Goal: Check status: Check status

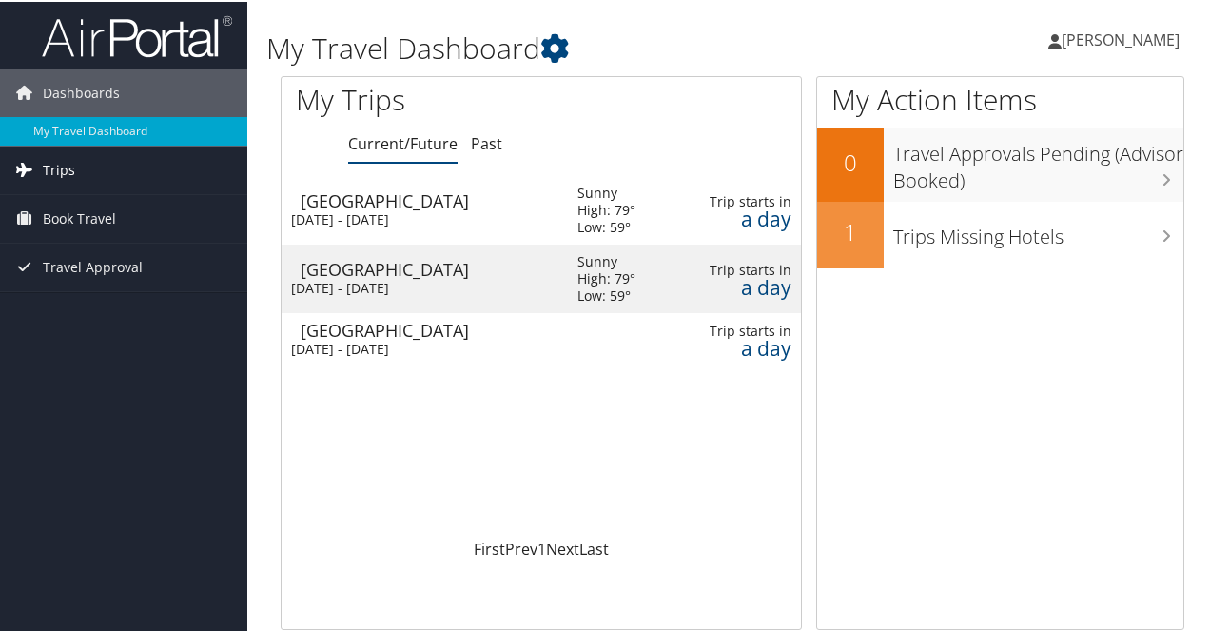
click at [165, 179] on link "Trips" at bounding box center [123, 169] width 247 height 48
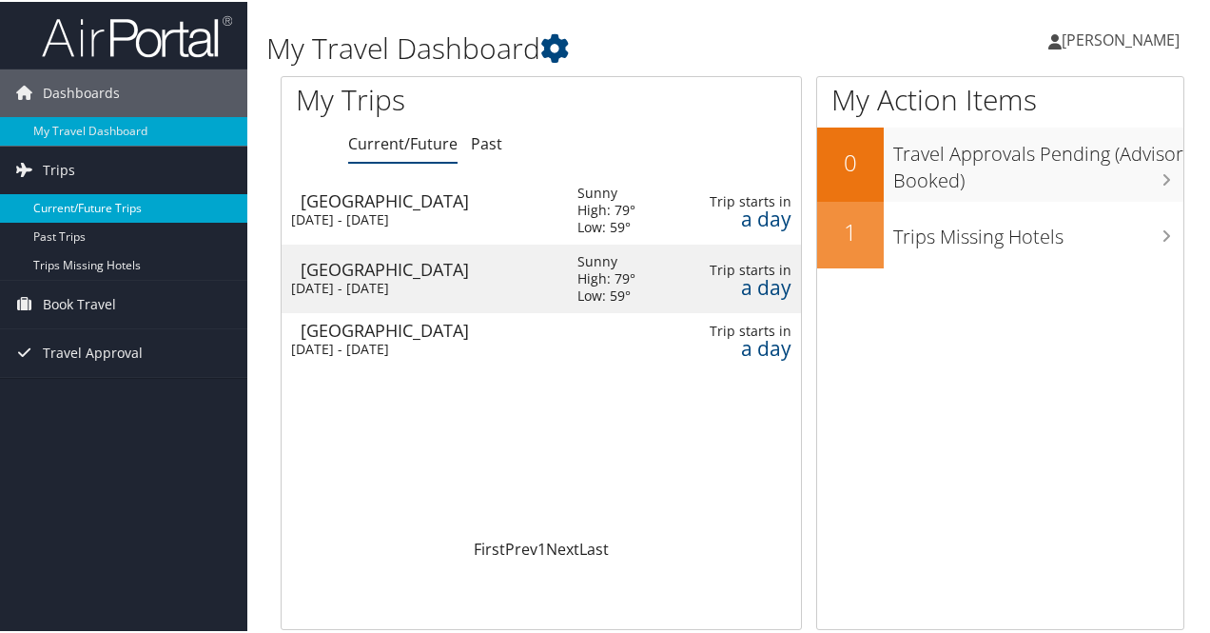
click at [93, 211] on link "Current/Future Trips" at bounding box center [123, 206] width 247 height 29
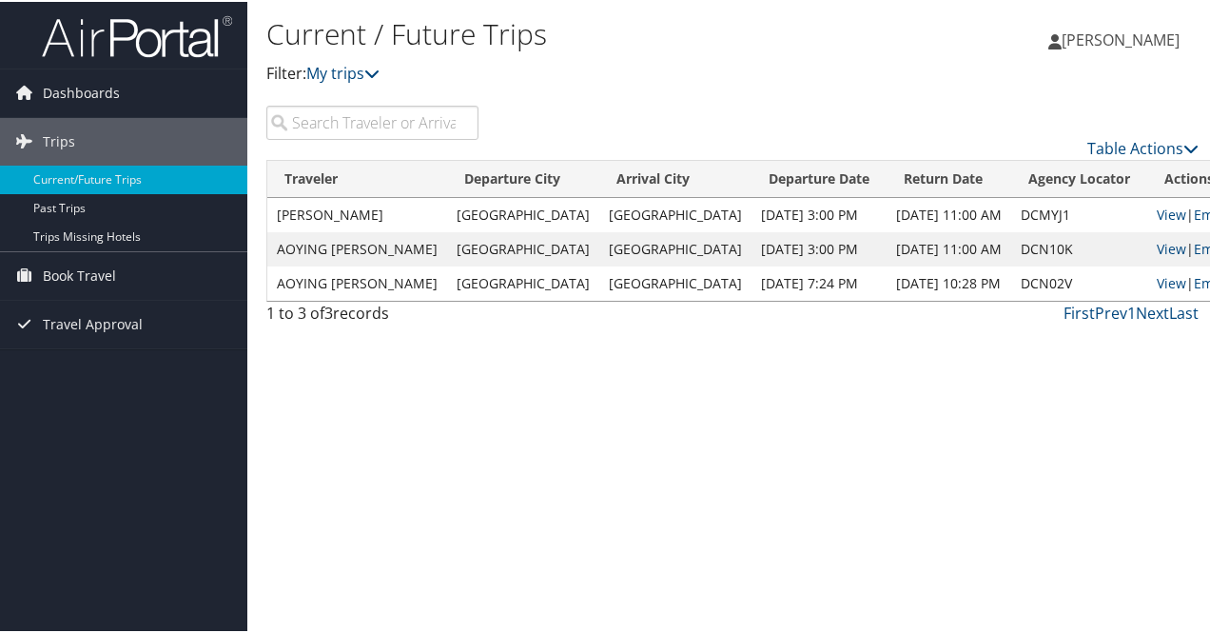
click at [887, 249] on td "Oct 16, 2025 11:00 AM" at bounding box center [949, 247] width 125 height 34
click at [887, 258] on td "Oct 16, 2025 11:00 AM" at bounding box center [949, 247] width 125 height 34
click at [1157, 215] on link "View" at bounding box center [1171, 213] width 29 height 18
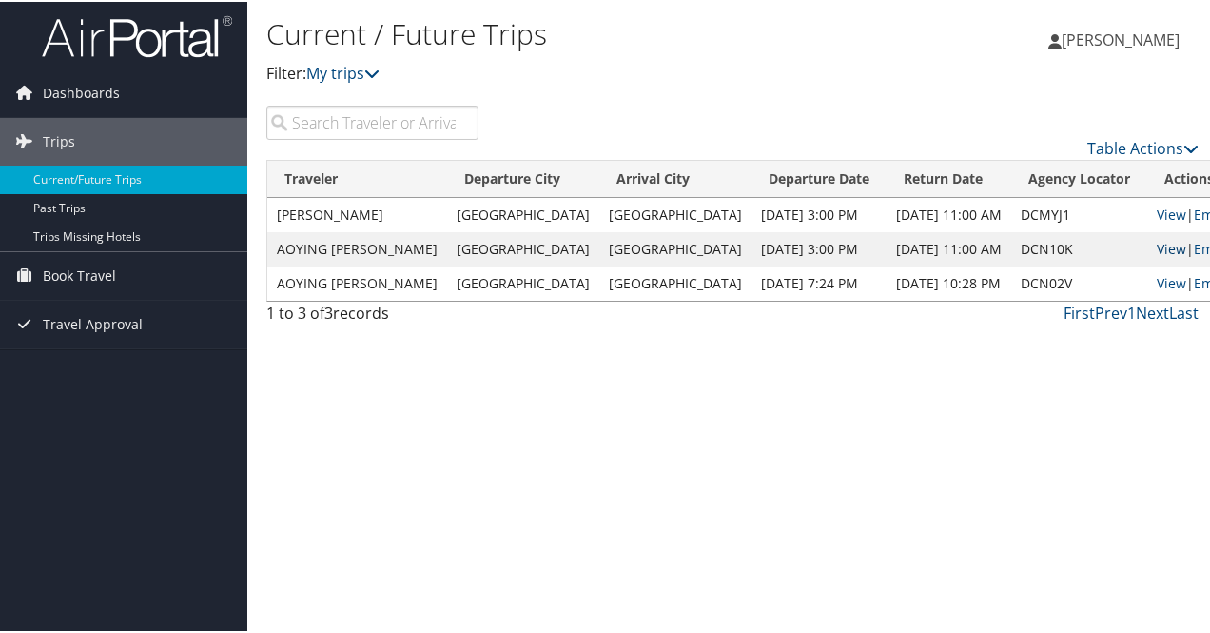
click at [1157, 244] on link "View" at bounding box center [1171, 247] width 29 height 18
click at [752, 241] on td "Oct 13, 2025 3:00 PM" at bounding box center [819, 247] width 135 height 34
click at [858, 367] on div "Current / Future Trips Filter: My trips Aoying Zhang Aoying Zhang My Settings T…" at bounding box center [732, 316] width 970 height 633
click at [857, 366] on div "Current / Future Trips Filter: My trips Aoying Zhang Aoying Zhang My Settings T…" at bounding box center [732, 316] width 970 height 633
click at [978, 459] on div "Current / Future Trips Filter: My trips Aoying Zhang Aoying Zhang My Settings T…" at bounding box center [732, 316] width 970 height 633
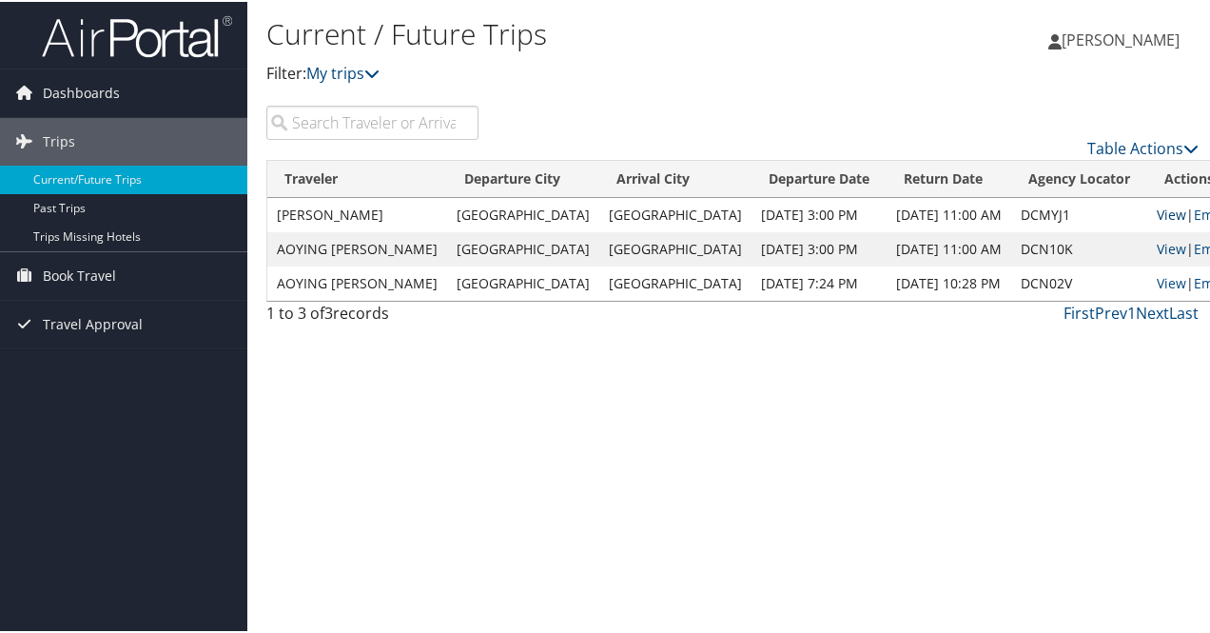
click at [1157, 210] on link "View" at bounding box center [1171, 213] width 29 height 18
click at [1157, 205] on link "View" at bounding box center [1171, 213] width 29 height 18
click at [1157, 244] on link "View" at bounding box center [1171, 247] width 29 height 18
click at [97, 274] on span "Book Travel" at bounding box center [79, 274] width 73 height 48
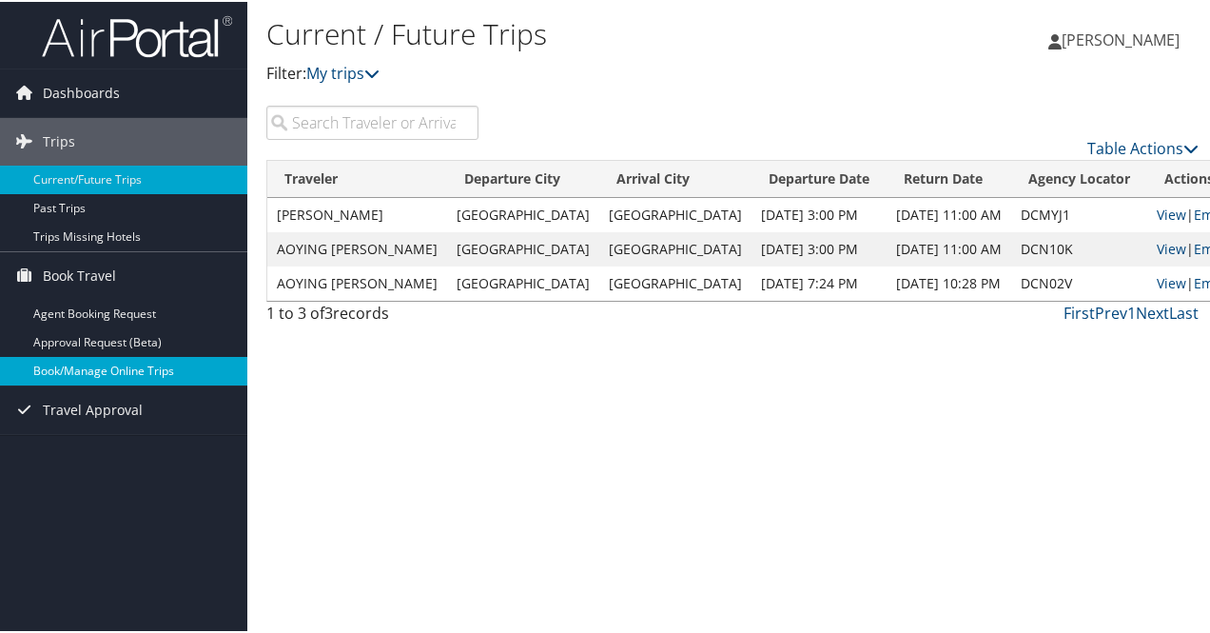
click at [175, 358] on link "Book/Manage Online Trips" at bounding box center [123, 369] width 247 height 29
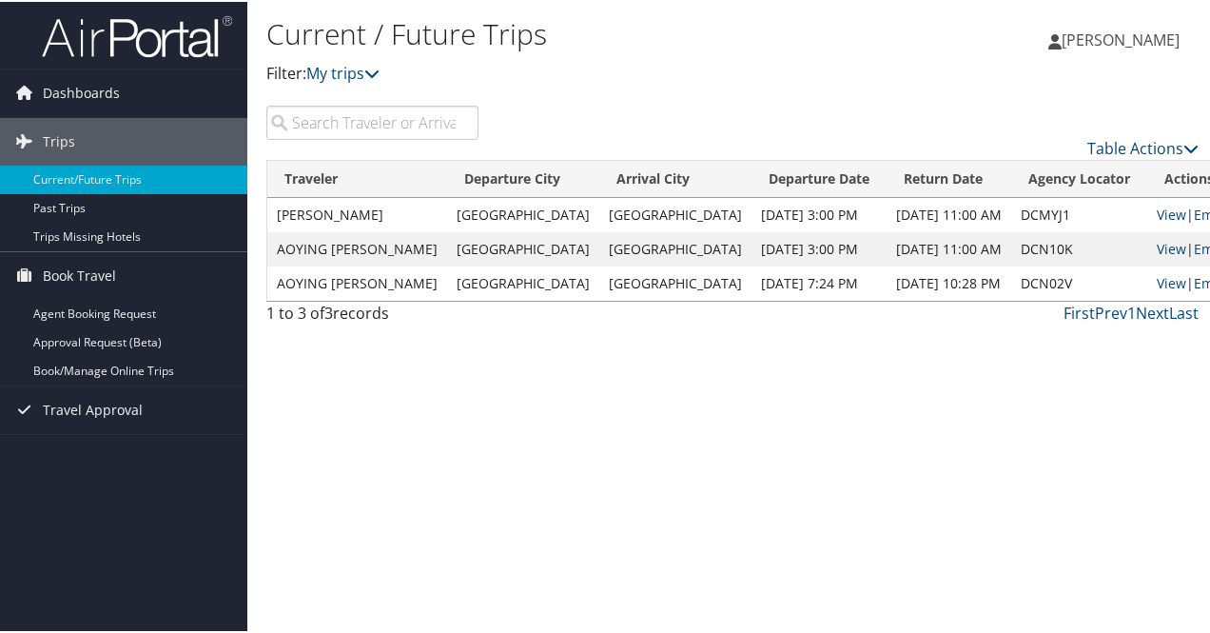
click at [698, 374] on div "Current / Future Trips Filter: My trips Aoying Zhang Aoying Zhang My Settings T…" at bounding box center [732, 316] width 970 height 633
click at [697, 374] on div "Current / Future Trips Filter: My trips Aoying Zhang Aoying Zhang My Settings T…" at bounding box center [732, 316] width 970 height 633
click at [782, 401] on div "Current / Future Trips Filter: My trips Aoying Zhang Aoying Zhang My Settings T…" at bounding box center [732, 316] width 970 height 633
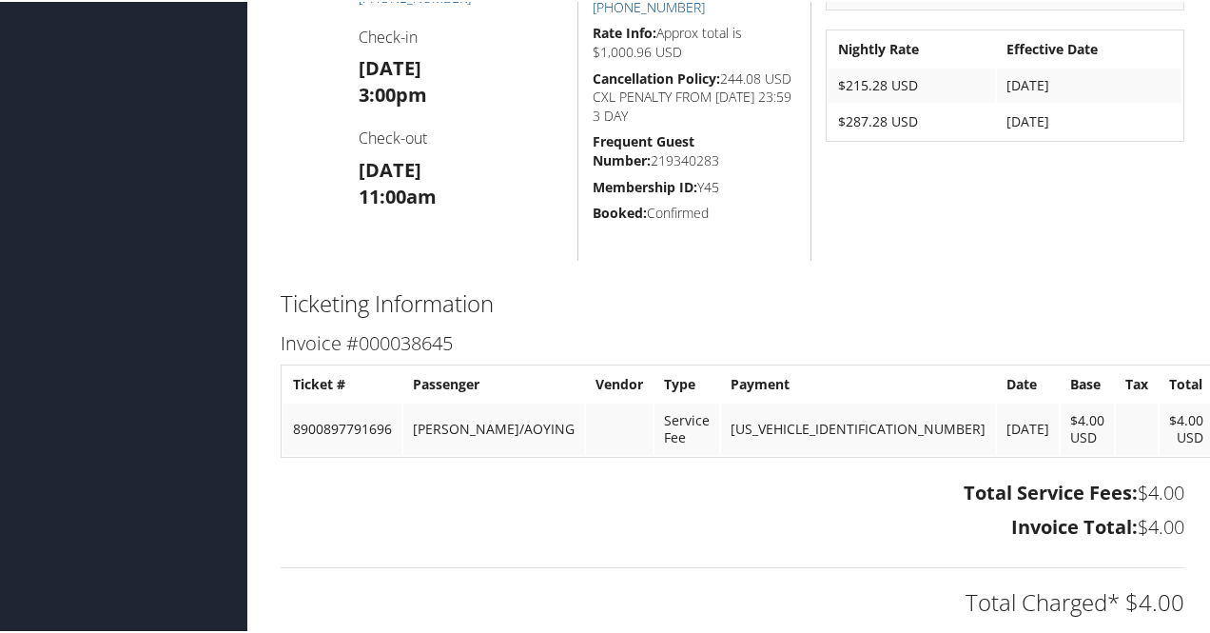
scroll to position [828, 0]
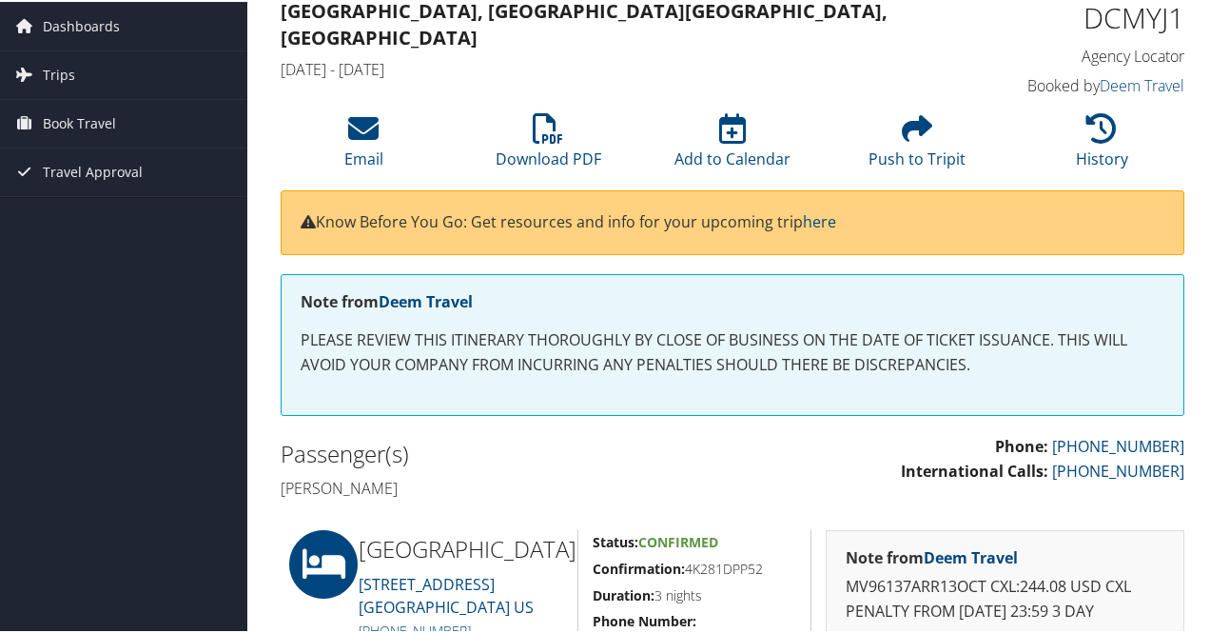
scroll to position [28, 0]
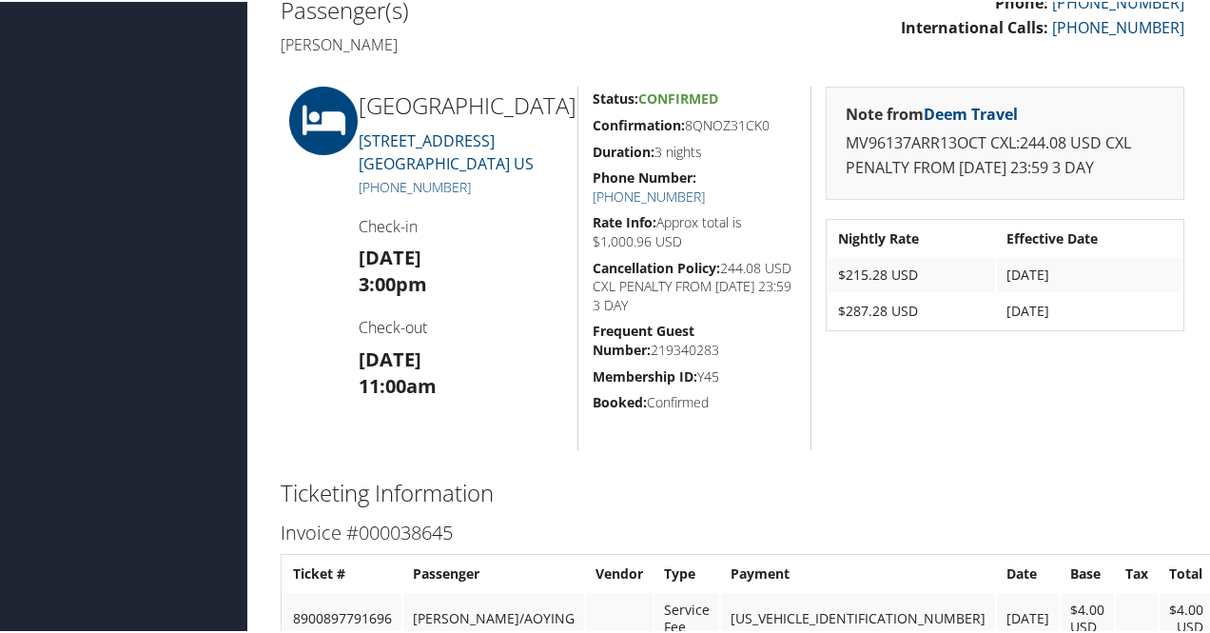
scroll to position [611, 0]
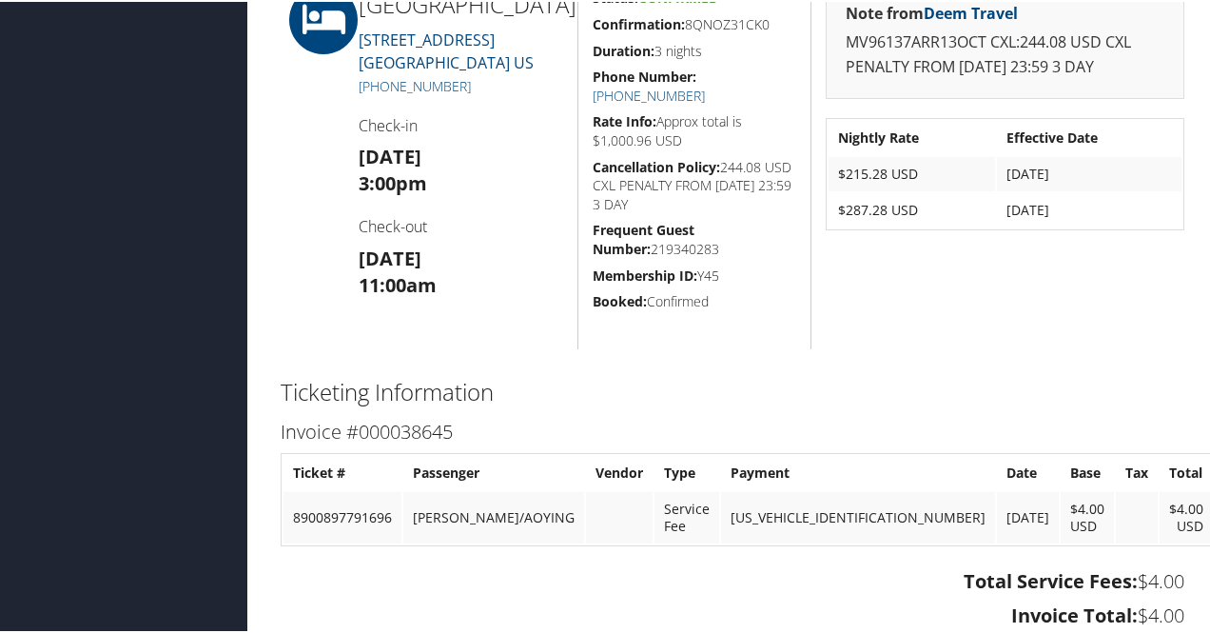
click at [826, 334] on div "Note from Deem Travel MV96137ARR13OCT CXL:244.08 USD CXL PENALTY FROM [DATE] 23…" at bounding box center [1005, 165] width 388 height 363
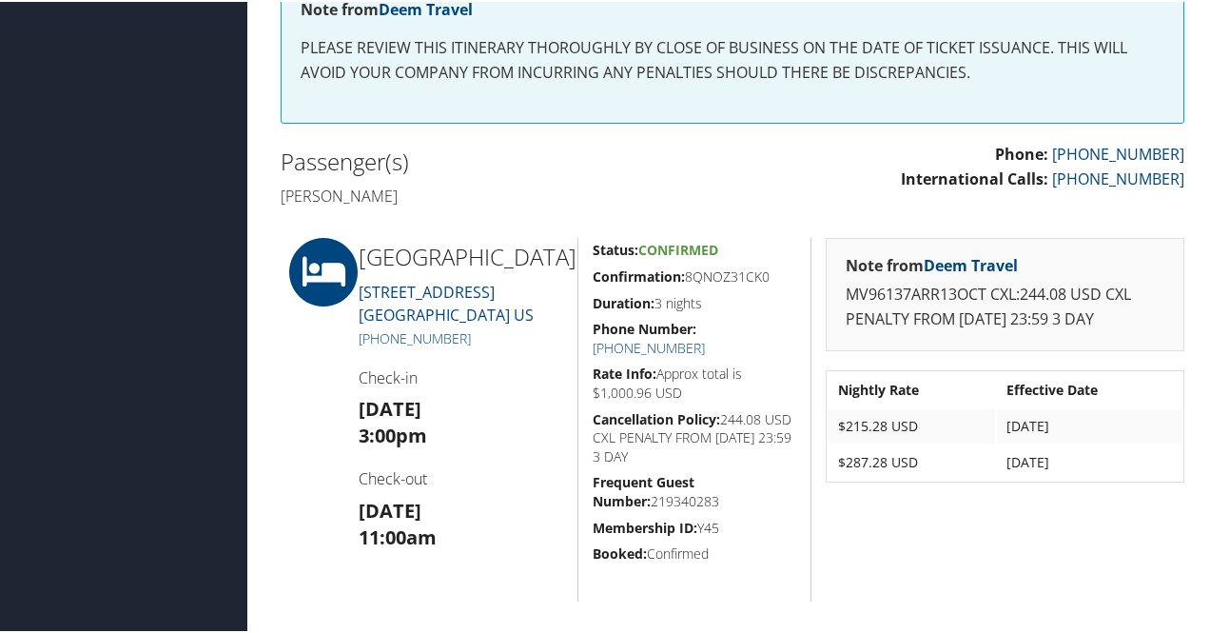
scroll to position [358, 0]
click at [1207, 159] on div "Airtinerary® Aoying Zhang Aoying Zhang My Settings Travel Agency Contacts View …" at bounding box center [732, 445] width 970 height 1606
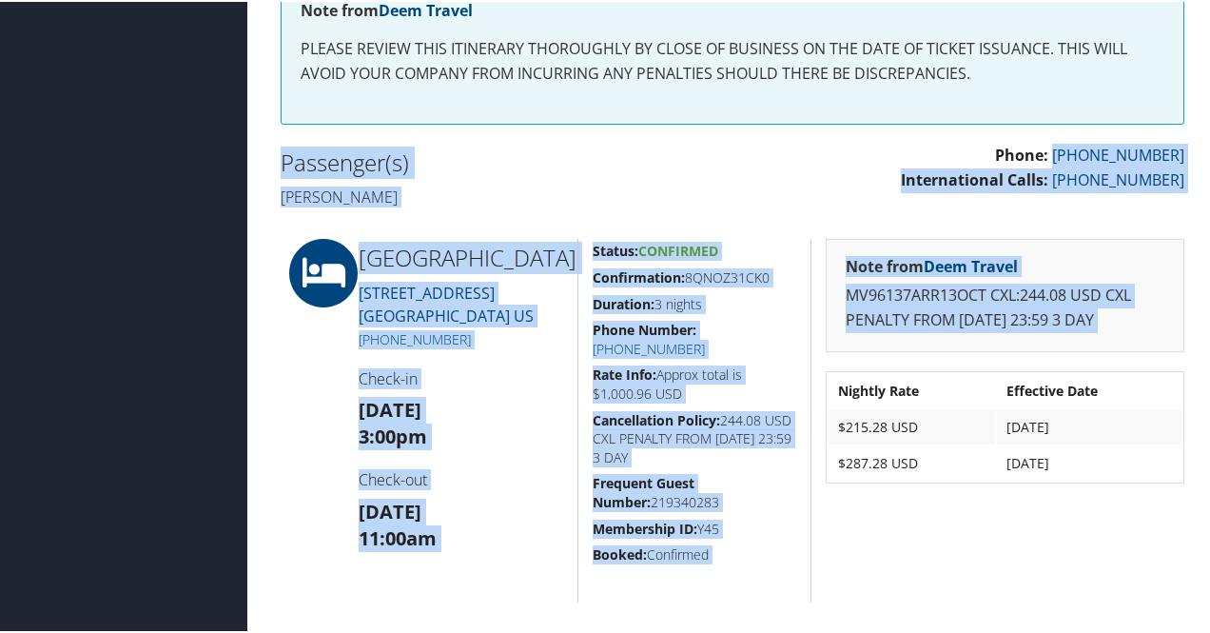
drag, startPoint x: 1207, startPoint y: 159, endPoint x: 1217, endPoint y: 420, distance: 260.8
click at [1180, 366] on div "Note from Deem Travel MV96137ARR13OCT CXL:244.08 USD CXL PENALTY FROM 10 OCT 23…" at bounding box center [1005, 418] width 388 height 363
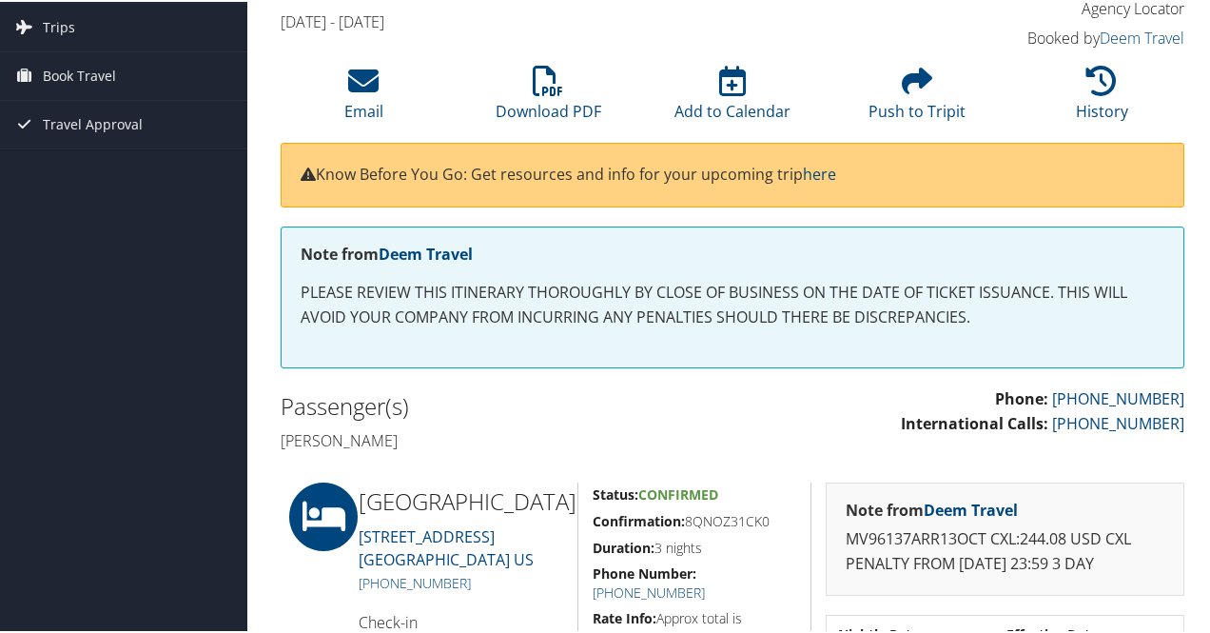
scroll to position [101, 0]
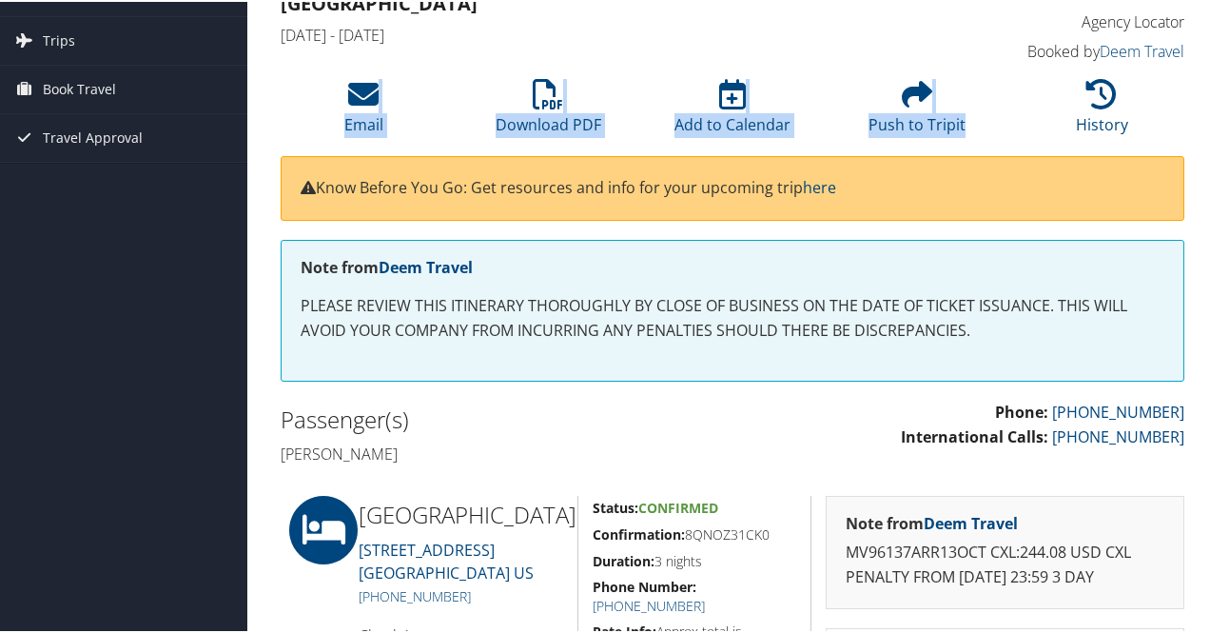
drag, startPoint x: 1204, startPoint y: 100, endPoint x: 1210, endPoint y: 67, distance: 33.8
click at [1209, 67] on html "Menu Dashboards ► My Travel Dashboard Trips ► Current/Future Trips Past Trips T…" at bounding box center [609, 215] width 1218 height 633
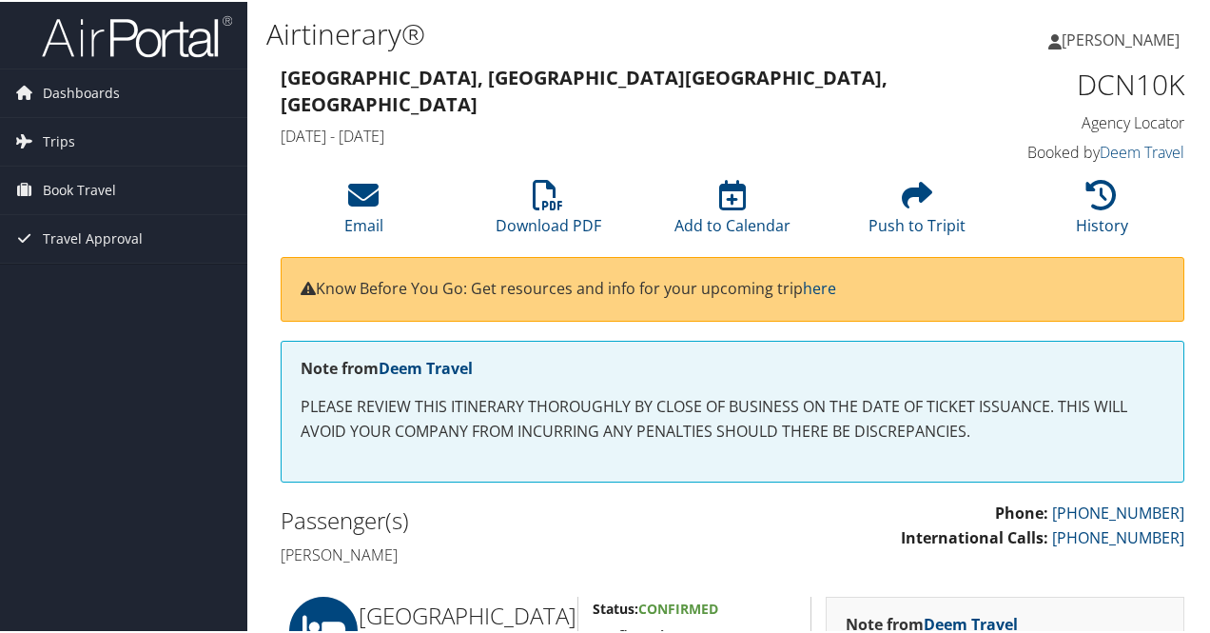
click at [1191, 60] on div "Aoying Zhang Aoying Zhang My Settings Travel Agency Contacts View Travel Profil…" at bounding box center [1015, 46] width 406 height 73
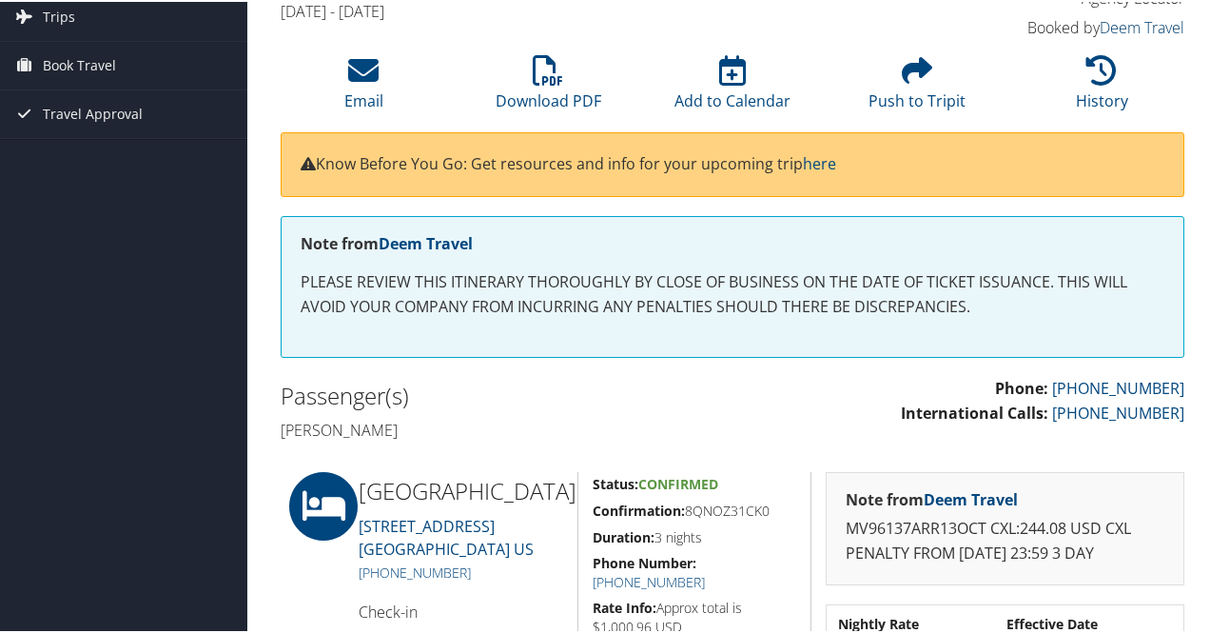
scroll to position [114, 0]
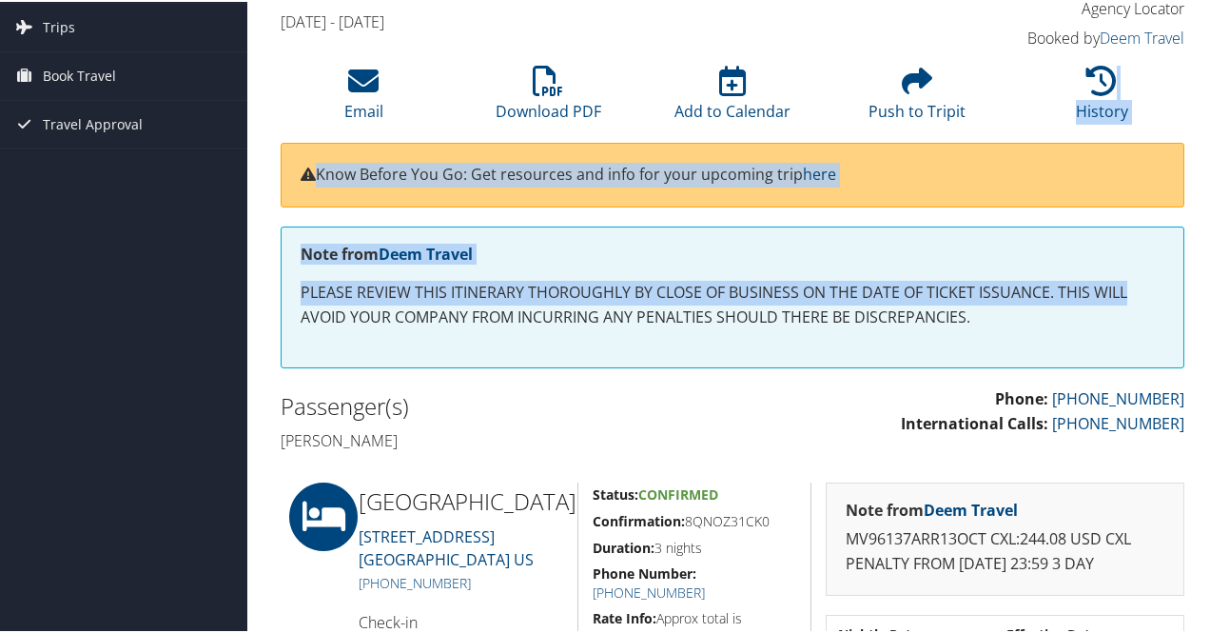
drag, startPoint x: 1209, startPoint y: 71, endPoint x: 1217, endPoint y: 267, distance: 196.1
click at [1209, 267] on html "Menu Dashboards ► My Travel Dashboard Trips ► Current/Future Trips Past Trips T…" at bounding box center [609, 202] width 1218 height 633
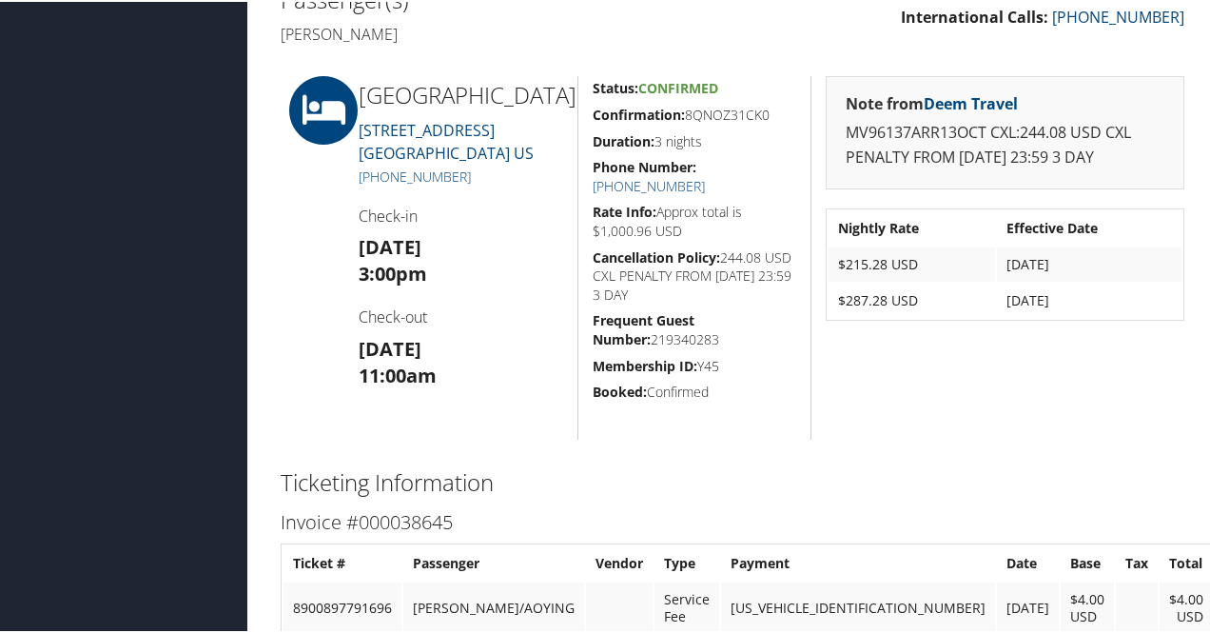
scroll to position [761, 0]
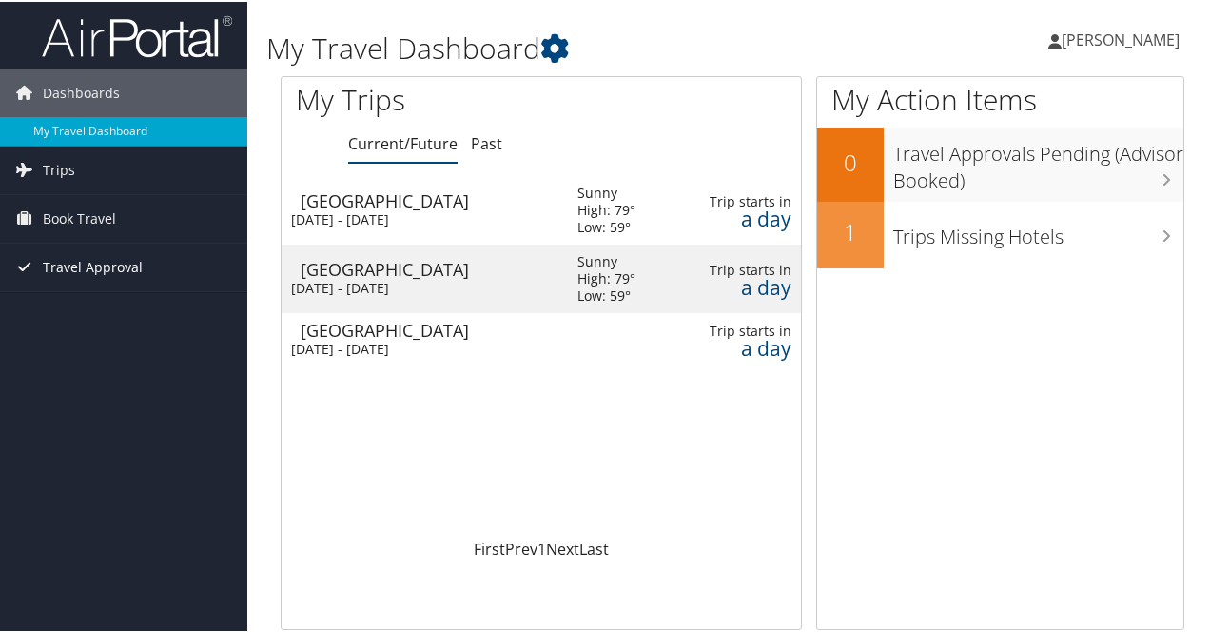
click at [76, 262] on span "Travel Approval" at bounding box center [93, 266] width 100 height 48
click at [88, 186] on link "Trips" at bounding box center [123, 169] width 247 height 48
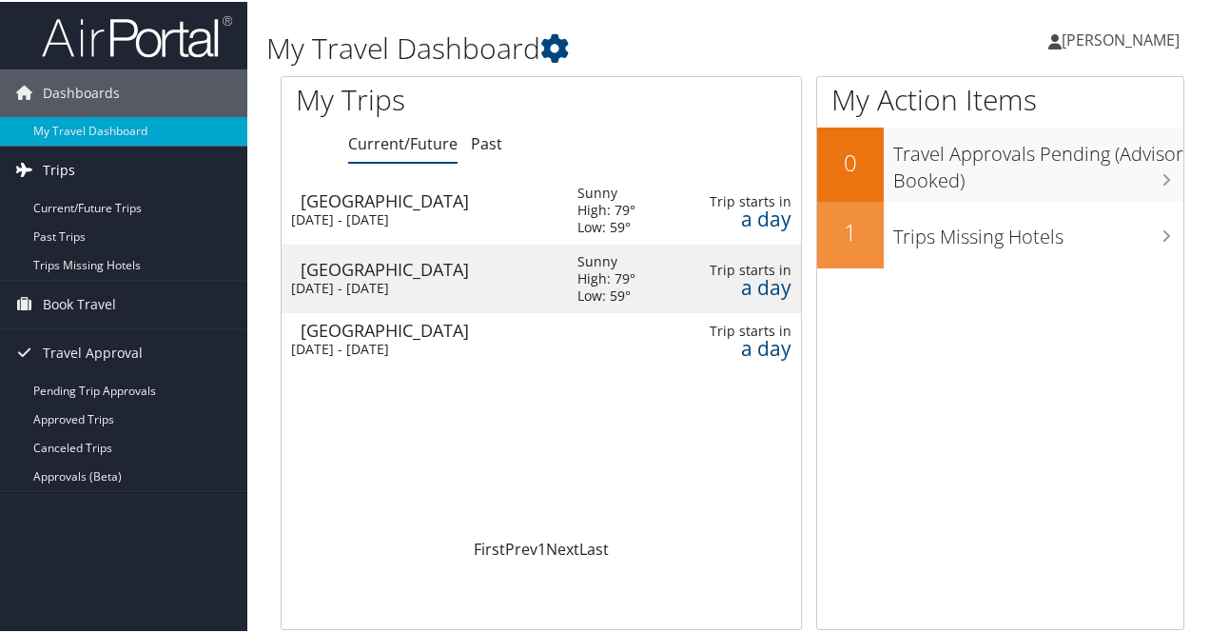
click at [87, 175] on link "Trips" at bounding box center [123, 169] width 247 height 48
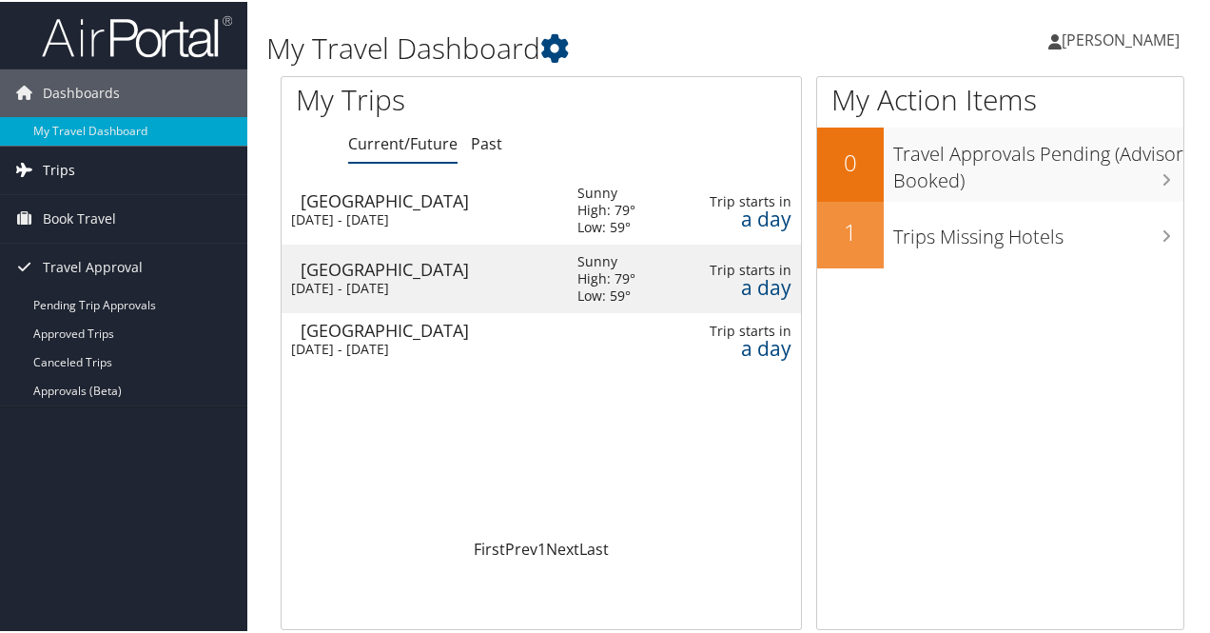
click at [59, 176] on span "Trips" at bounding box center [59, 169] width 32 height 48
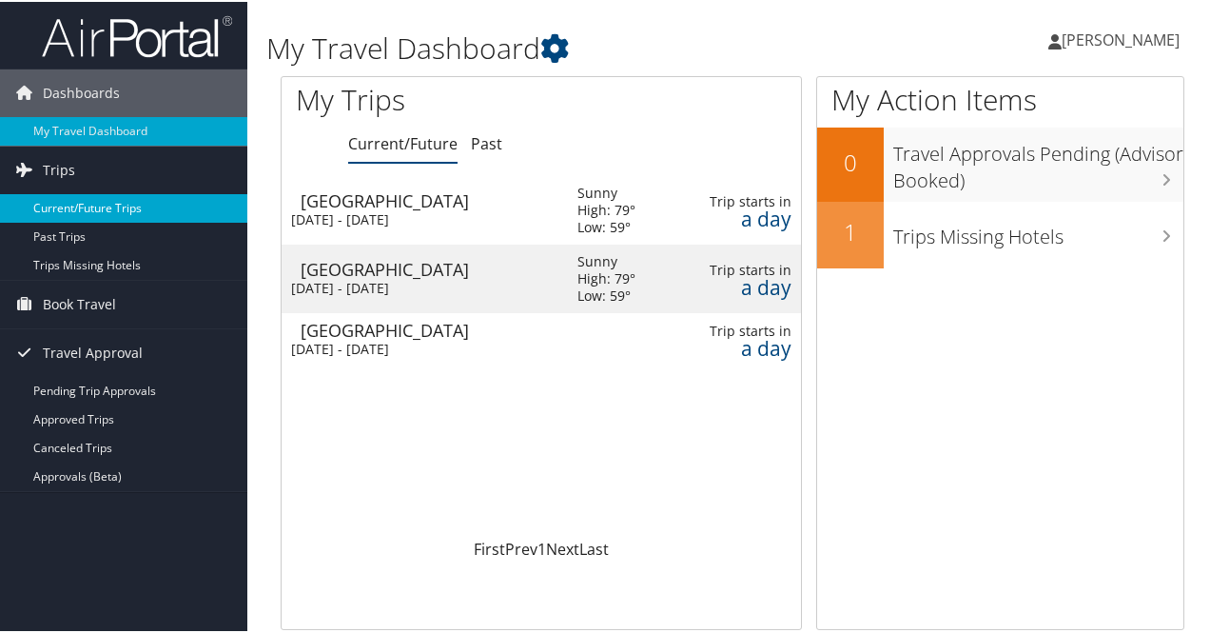
click at [59, 212] on link "Current/Future Trips" at bounding box center [123, 206] width 247 height 29
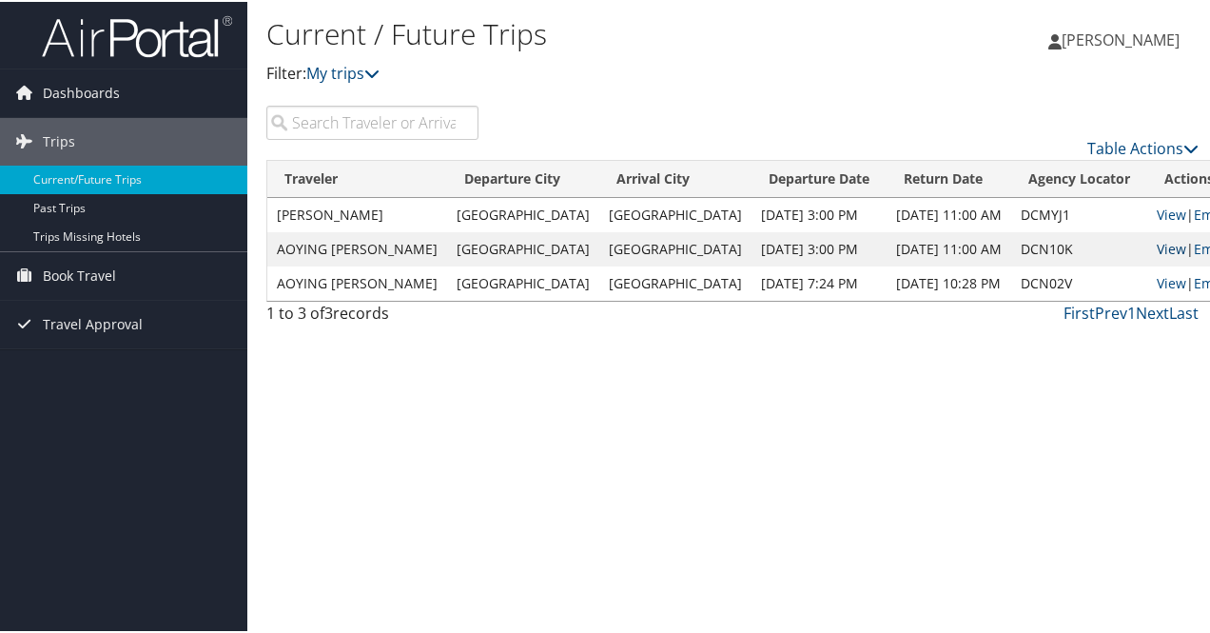
click at [1157, 238] on link "View" at bounding box center [1171, 247] width 29 height 18
click at [1157, 211] on link "View" at bounding box center [1171, 213] width 29 height 18
click at [1157, 214] on link "View" at bounding box center [1171, 213] width 29 height 18
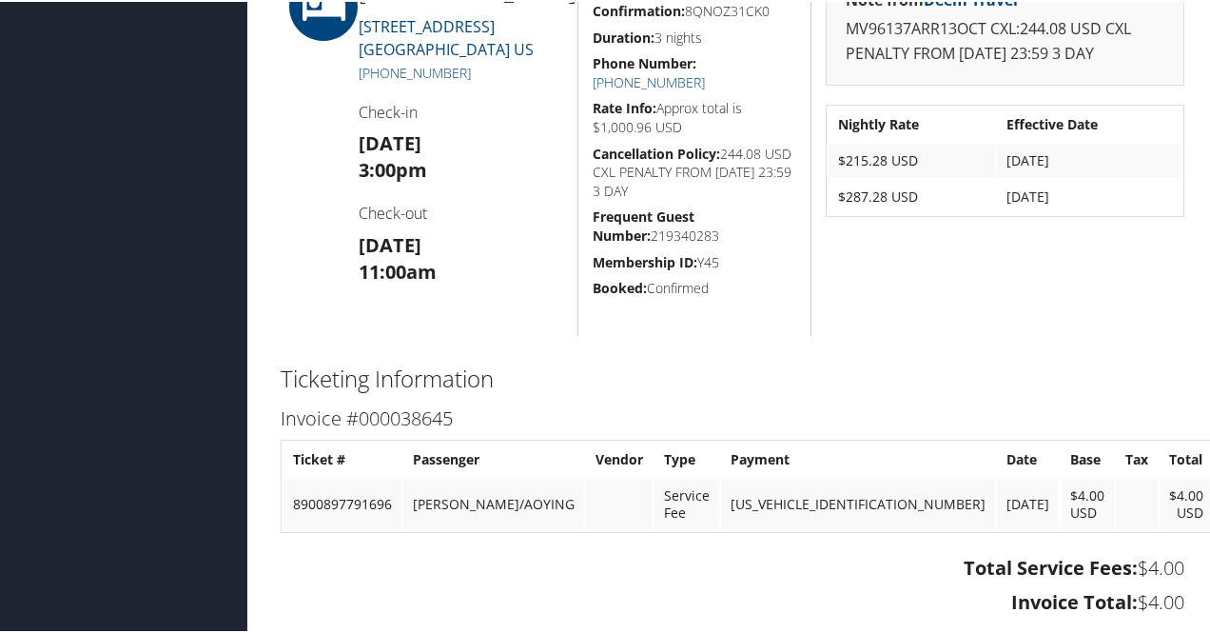
scroll to position [571, 0]
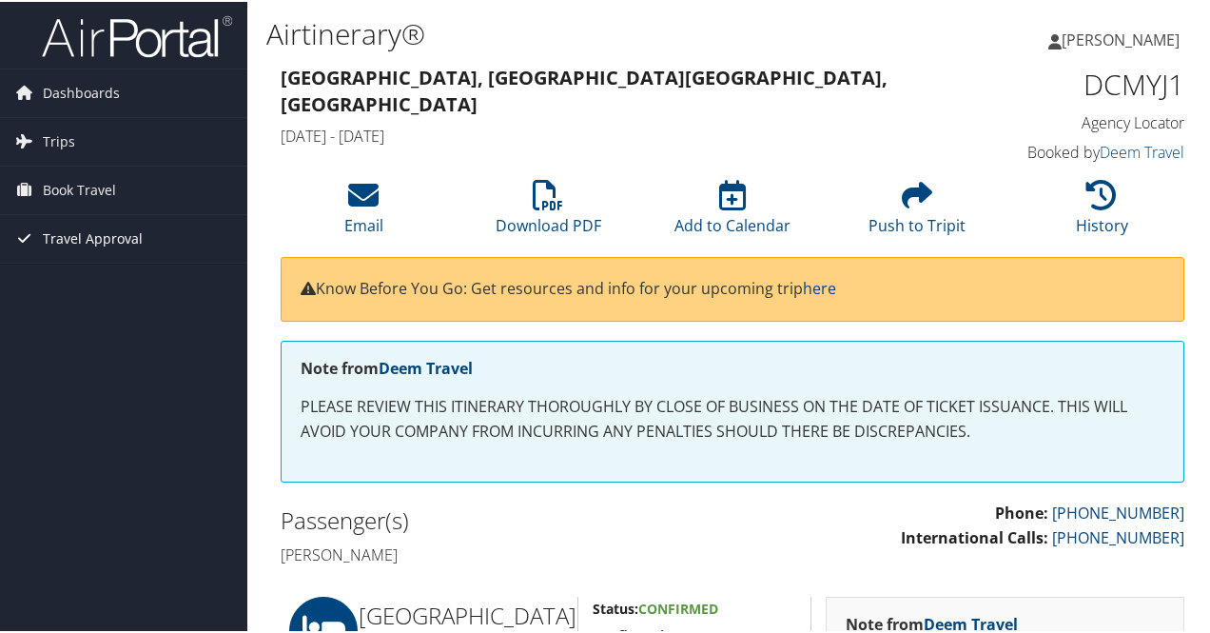
click at [74, 235] on span "Travel Approval" at bounding box center [93, 237] width 100 height 48
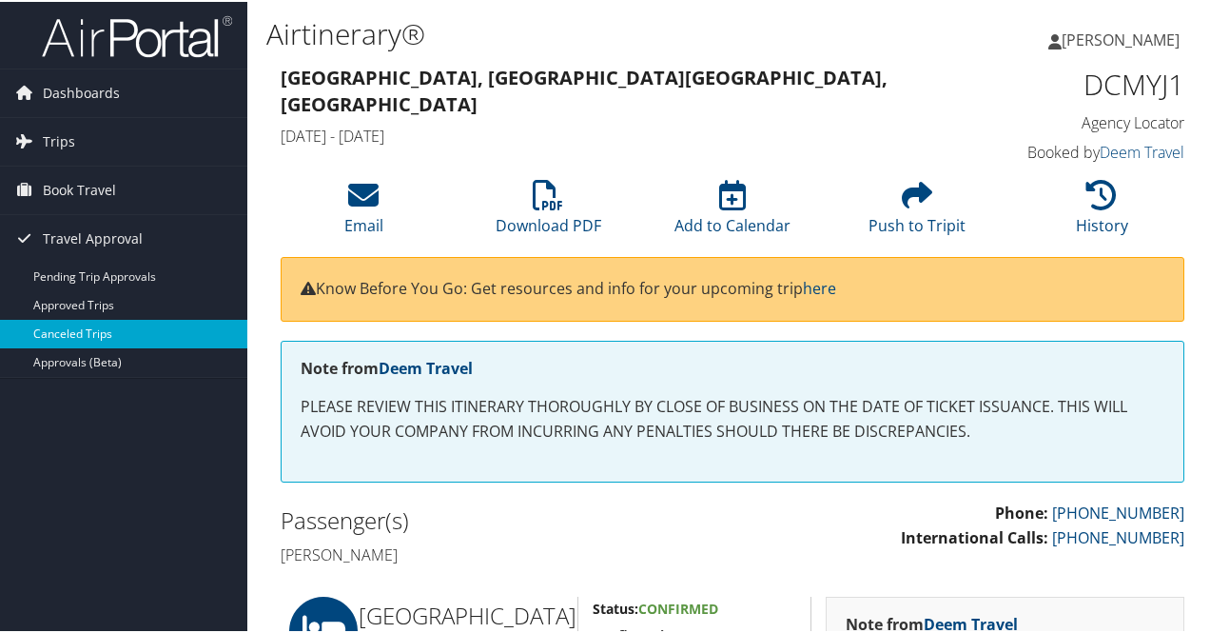
click at [109, 326] on link "Canceled Trips" at bounding box center [123, 332] width 247 height 29
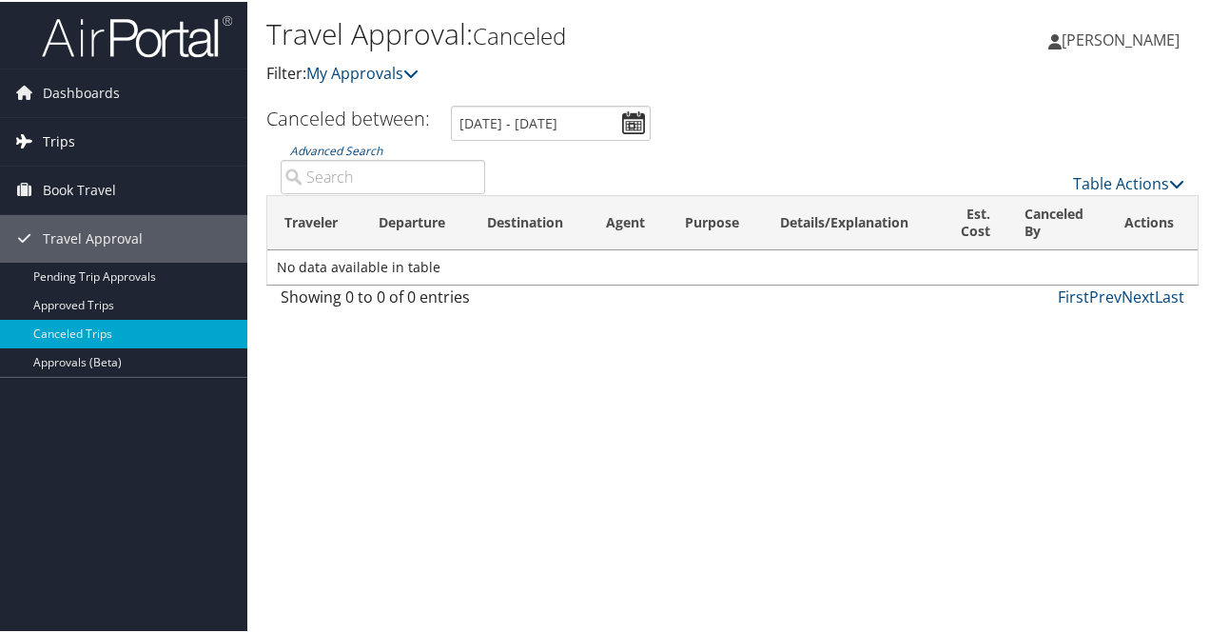
click at [75, 145] on link "Trips" at bounding box center [123, 140] width 247 height 48
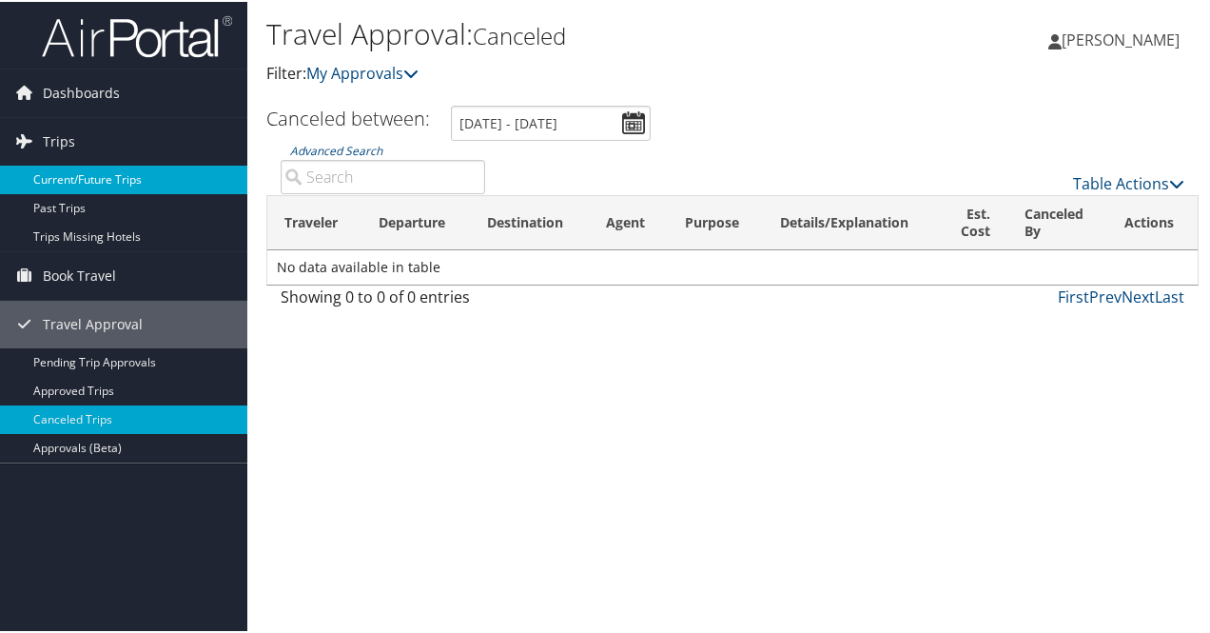
click at [77, 174] on link "Current/Future Trips" at bounding box center [123, 178] width 247 height 29
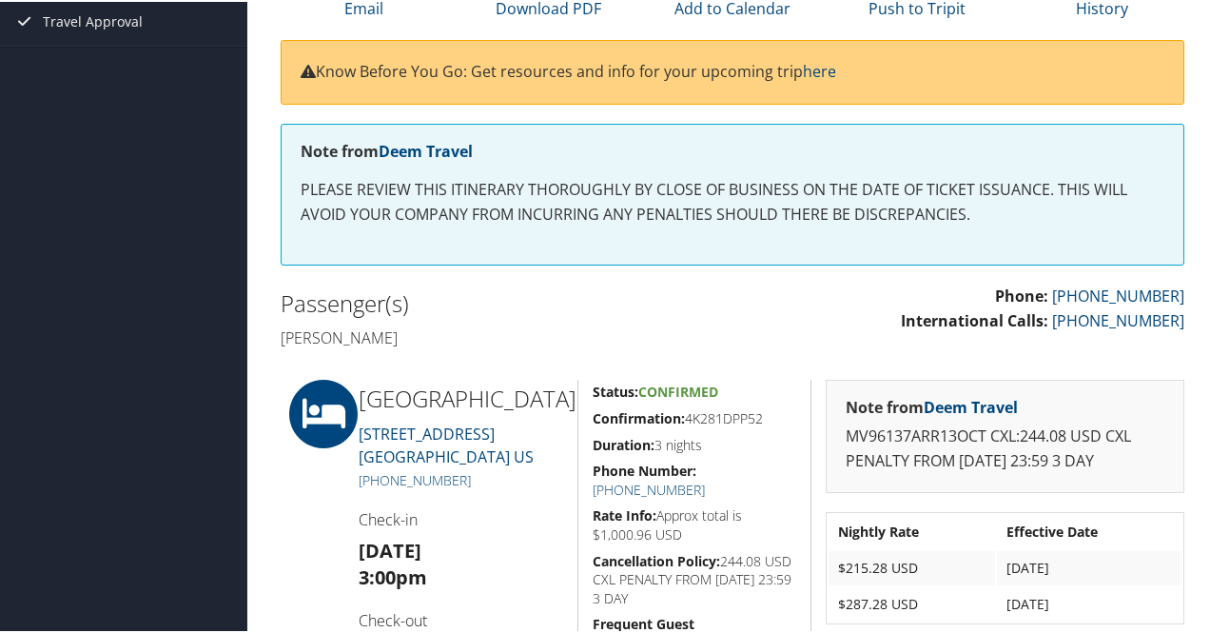
scroll to position [190, 0]
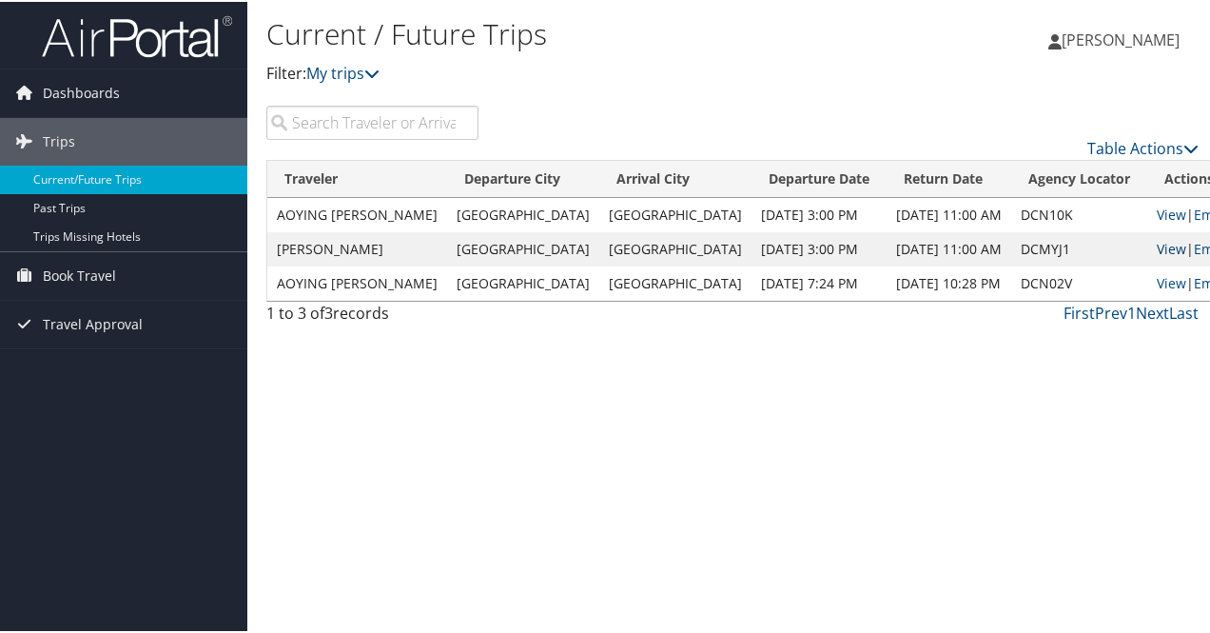
click at [1157, 244] on link "View" at bounding box center [1171, 247] width 29 height 18
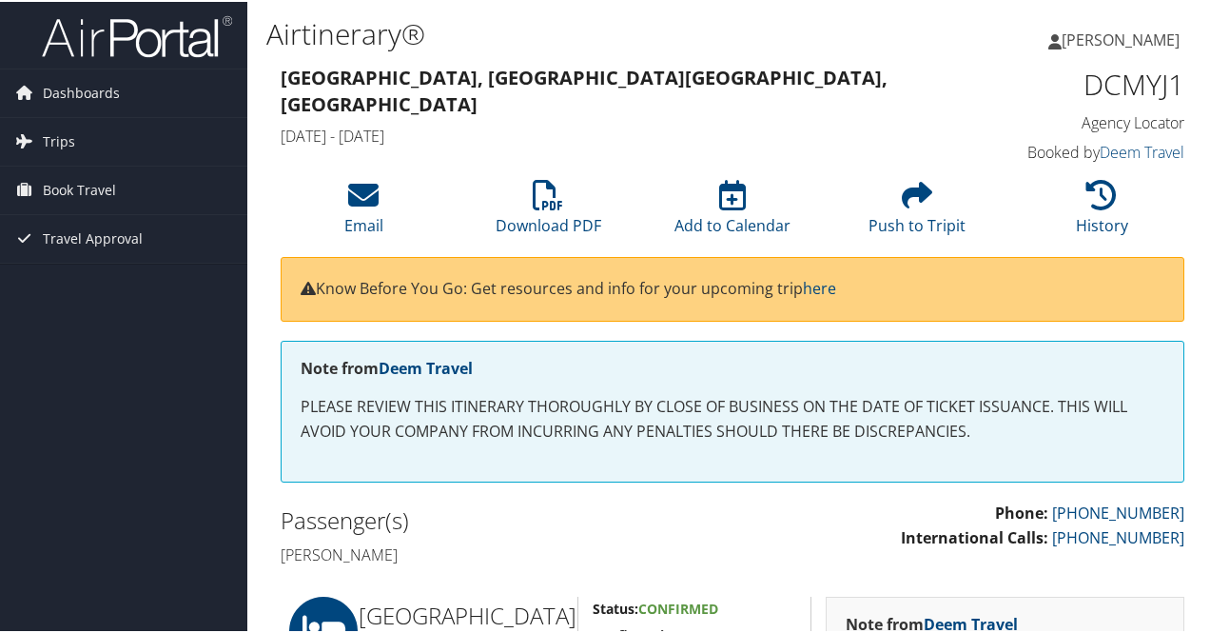
click at [1109, 237] on li "History" at bounding box center [1101, 206] width 185 height 77
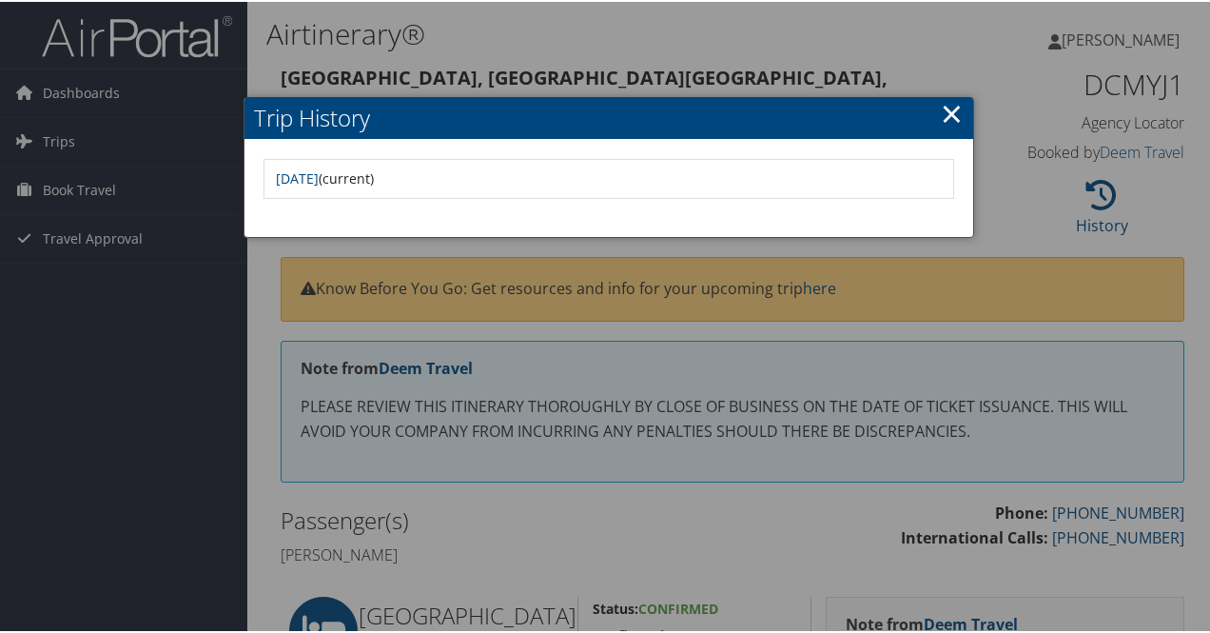
click at [953, 110] on link "×" at bounding box center [952, 111] width 22 height 38
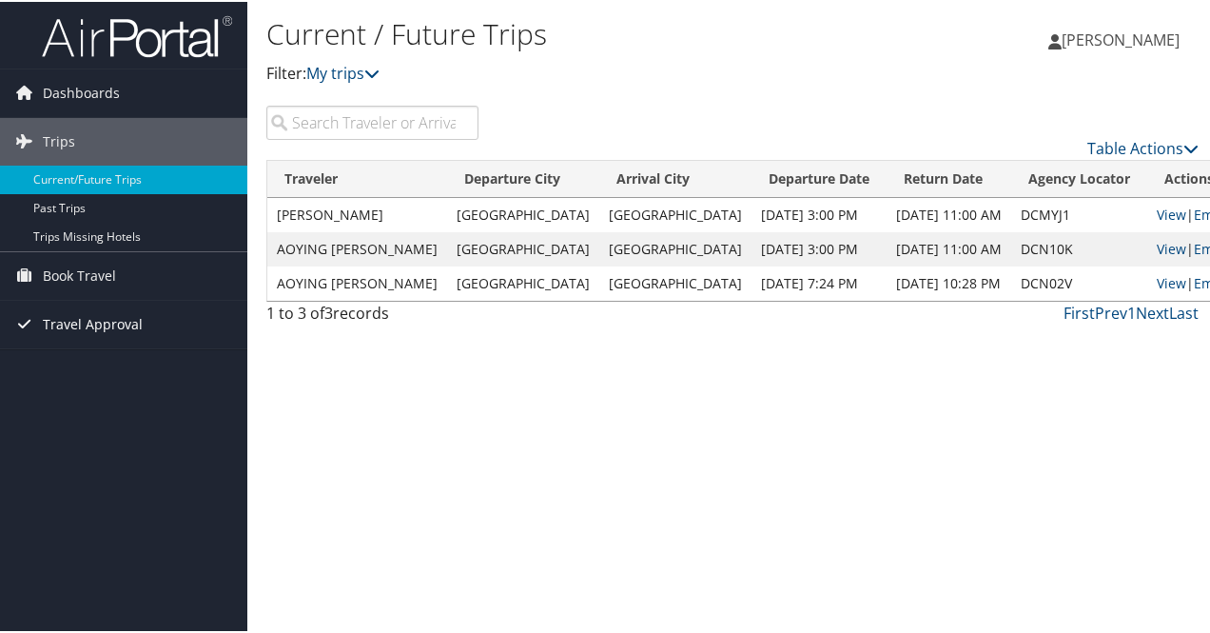
click at [77, 319] on span "Travel Approval" at bounding box center [93, 323] width 100 height 48
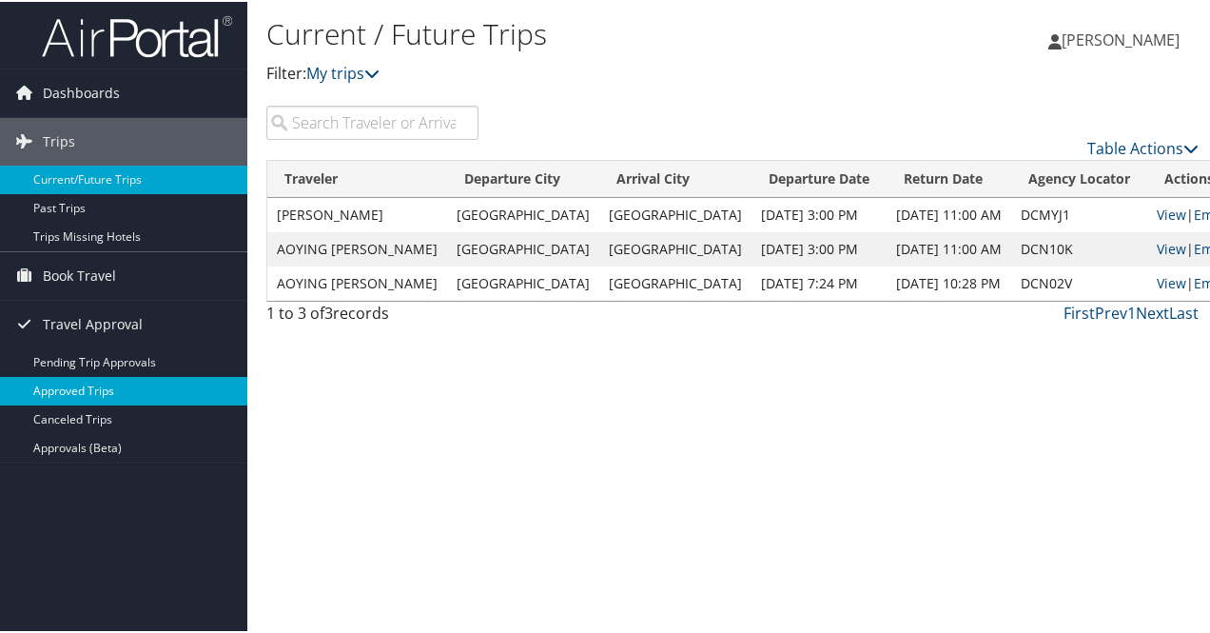
click at [126, 397] on link "Approved Trips" at bounding box center [123, 389] width 247 height 29
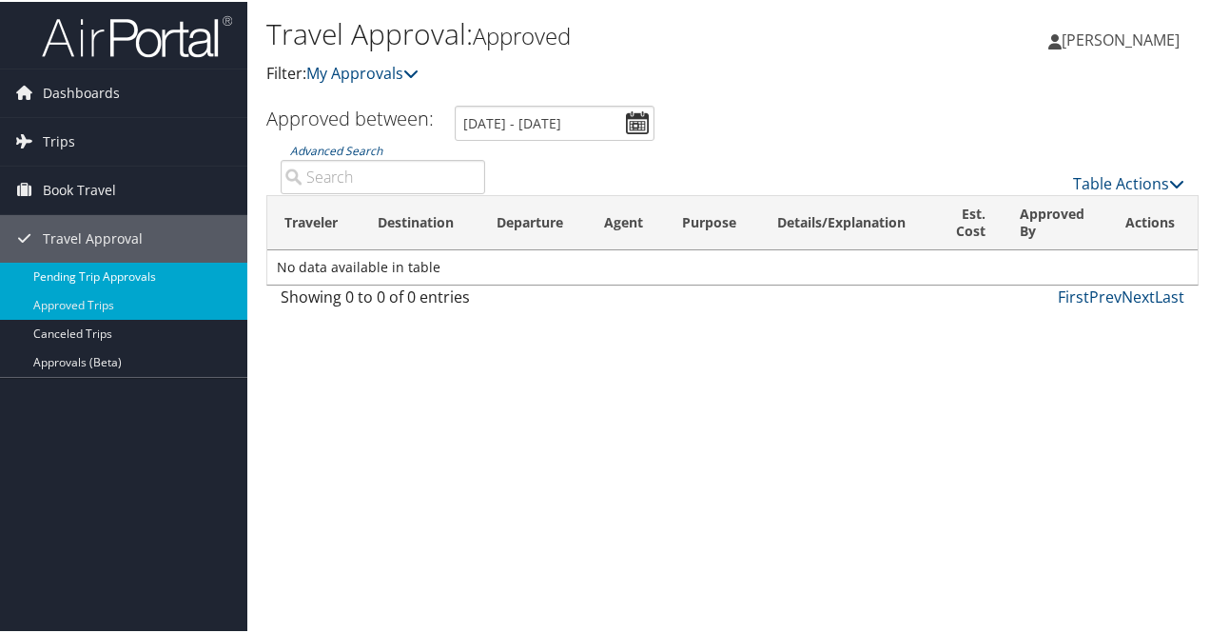
click at [139, 275] on link "Pending Trip Approvals" at bounding box center [123, 275] width 247 height 29
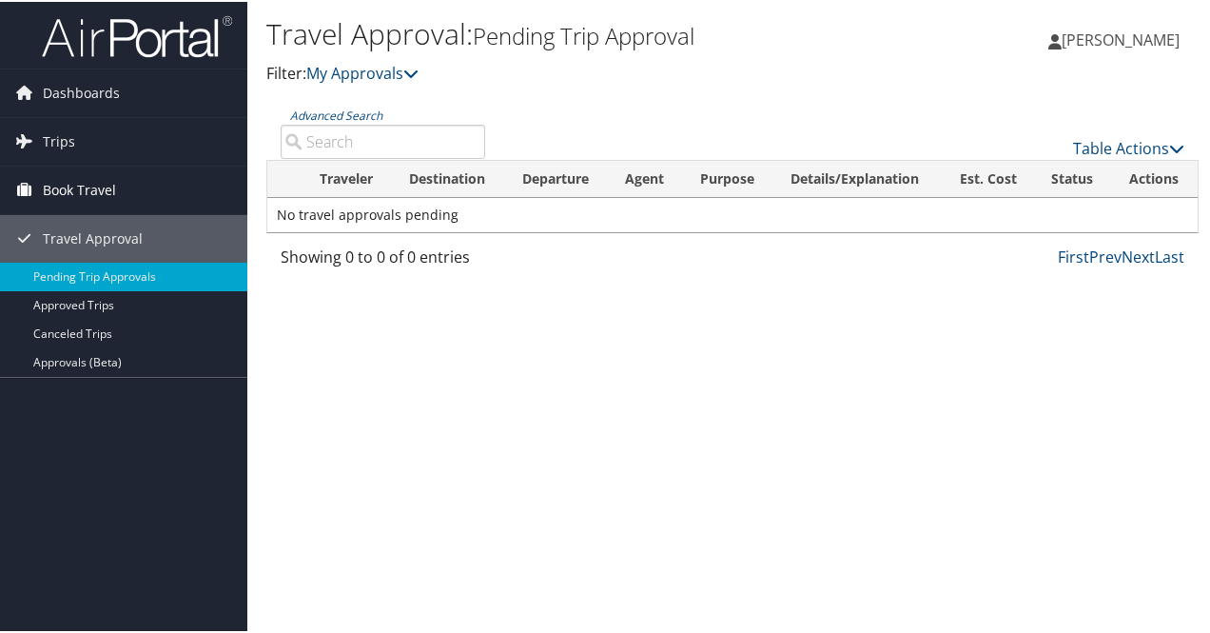
click at [65, 187] on span "Book Travel" at bounding box center [79, 189] width 73 height 48
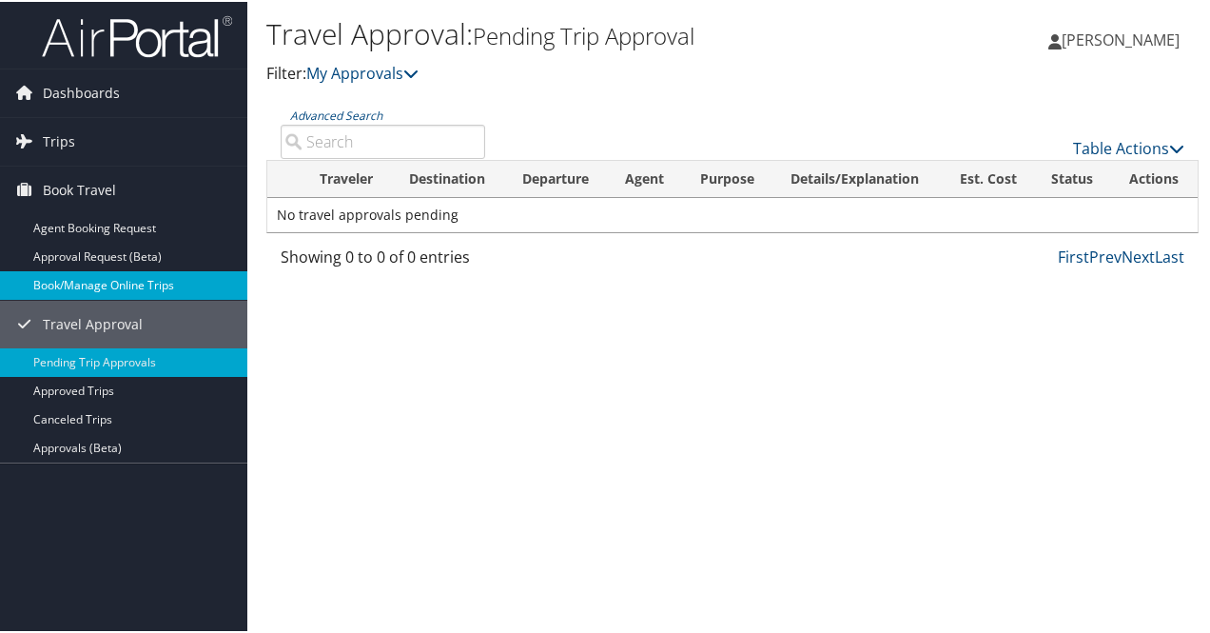
click at [108, 276] on link "Book/Manage Online Trips" at bounding box center [123, 283] width 247 height 29
